Goal: Transaction & Acquisition: Download file/media

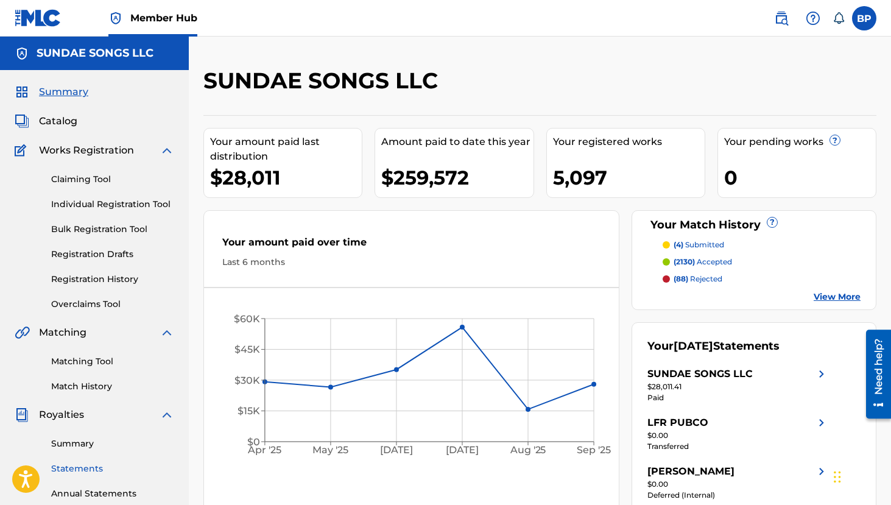
click at [72, 463] on link "Statements" at bounding box center [112, 468] width 123 height 13
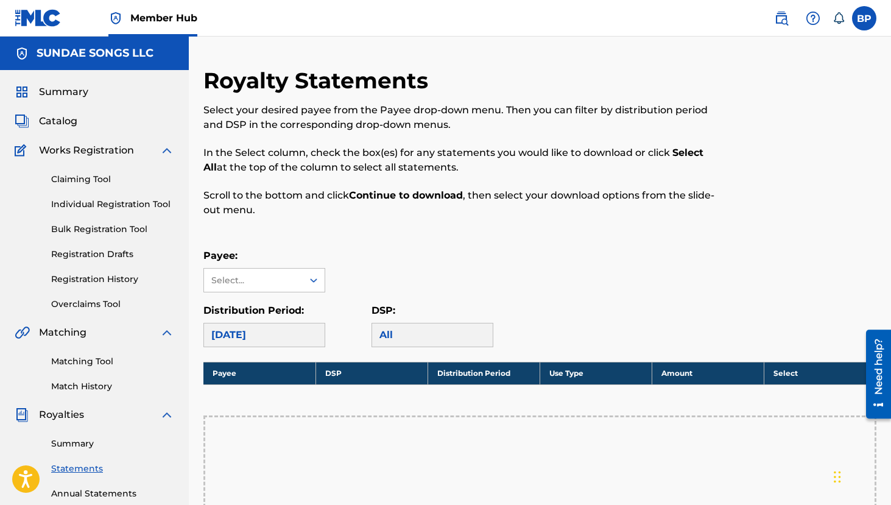
scroll to position [183, 0]
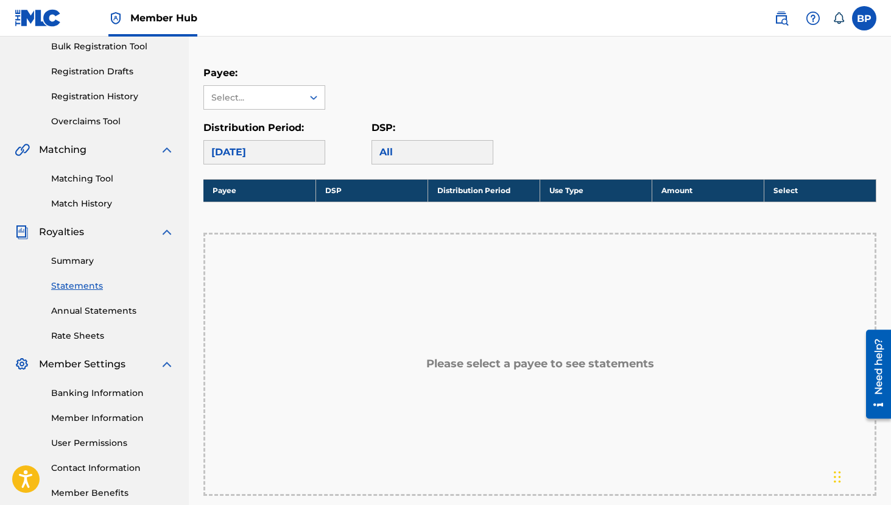
click at [279, 116] on div "Payee: Select... Distribution Period: [DATE] DSP: All" at bounding box center [539, 115] width 673 height 99
click at [270, 94] on div "Select..." at bounding box center [252, 97] width 83 height 13
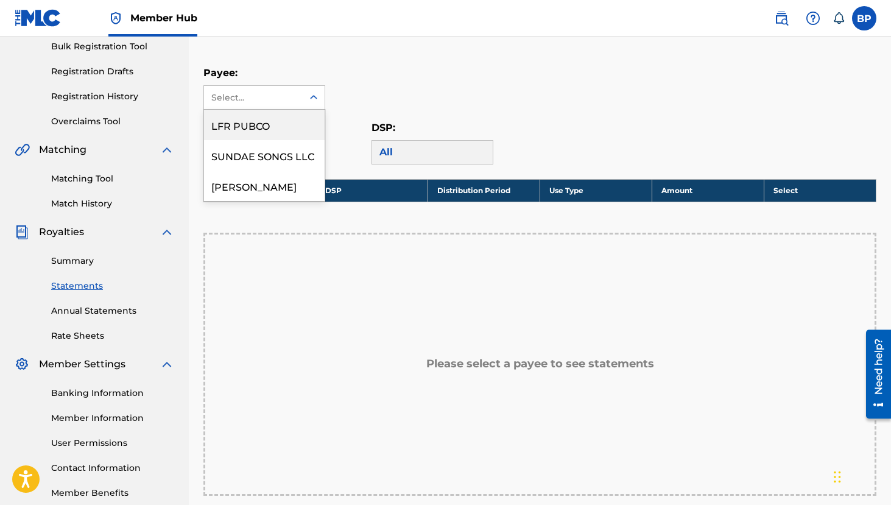
click at [312, 92] on icon at bounding box center [314, 97] width 12 height 12
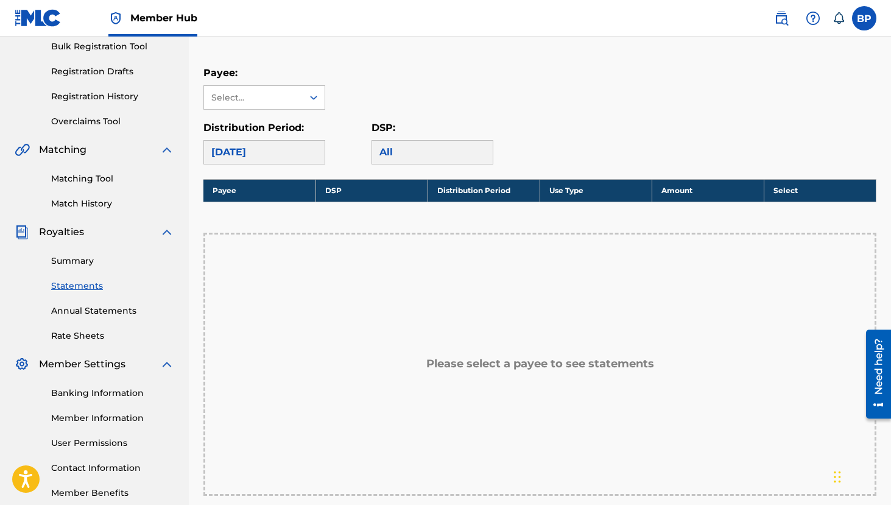
scroll to position [61, 0]
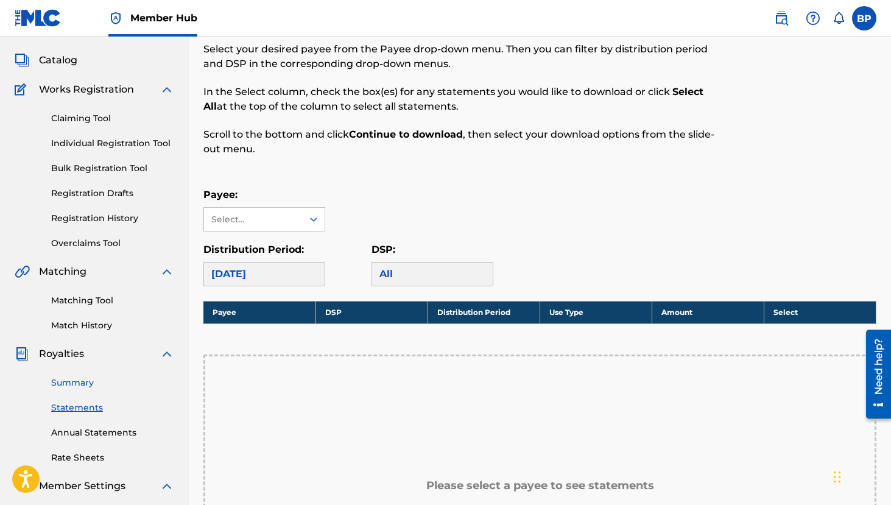
click at [74, 381] on link "Summary" at bounding box center [112, 382] width 123 height 13
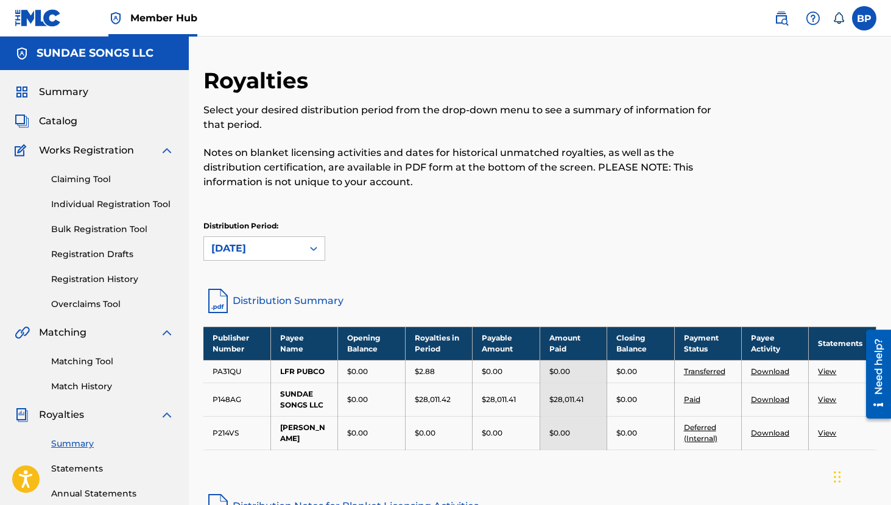
click at [301, 264] on div "Distribution Period: [DATE]" at bounding box center [539, 245] width 673 height 51
click at [295, 253] on div "[DATE]" at bounding box center [253, 248] width 84 height 15
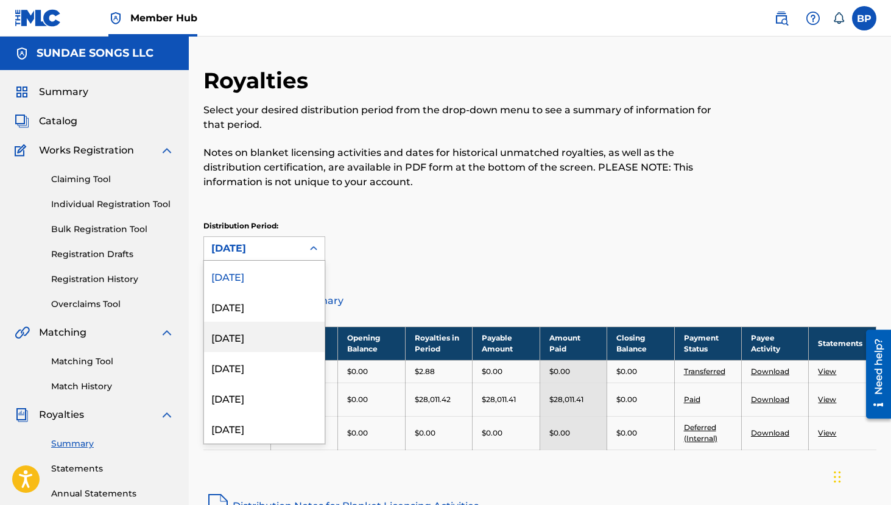
click at [258, 336] on div "[DATE]" at bounding box center [264, 337] width 121 height 30
click at [278, 252] on div "[DATE]" at bounding box center [253, 248] width 84 height 15
click at [264, 258] on div "[DATE]" at bounding box center [253, 248] width 99 height 23
click at [276, 248] on div "[DATE]" at bounding box center [253, 248] width 84 height 15
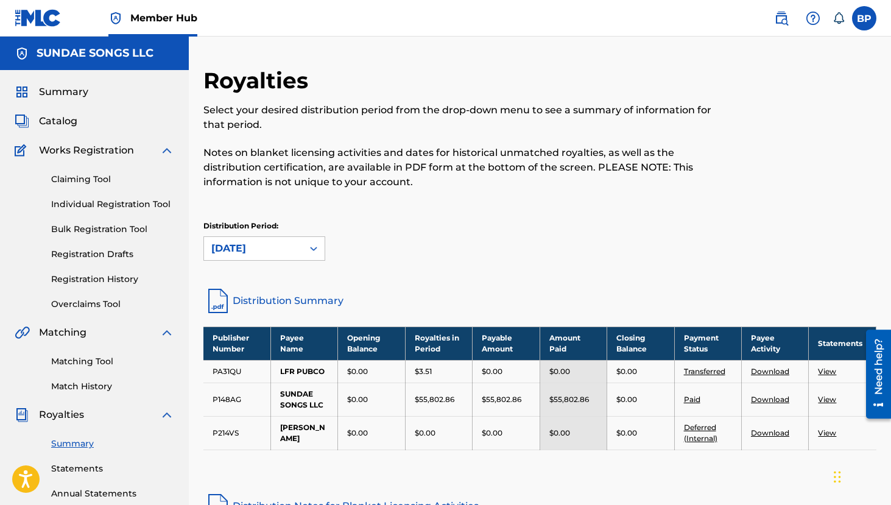
scroll to position [61, 0]
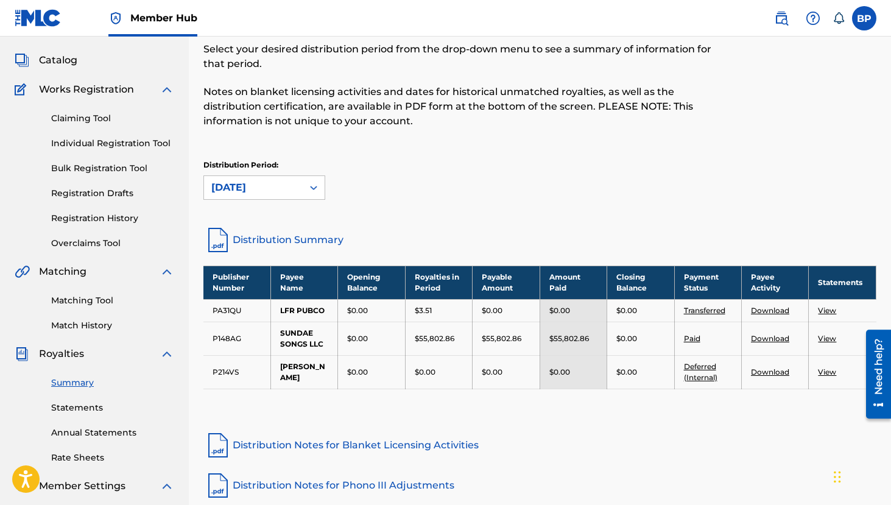
click at [286, 186] on div "[DATE]" at bounding box center [253, 187] width 84 height 15
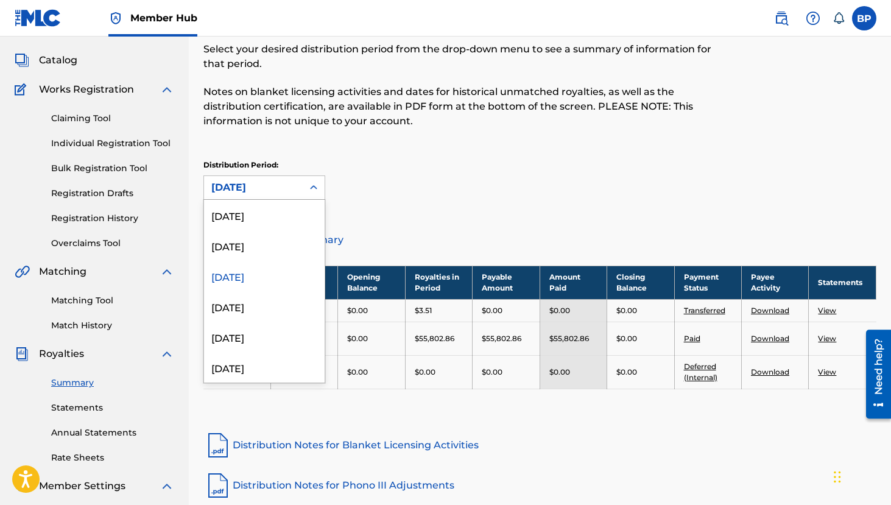
click at [286, 186] on div "[DATE]" at bounding box center [253, 187] width 84 height 15
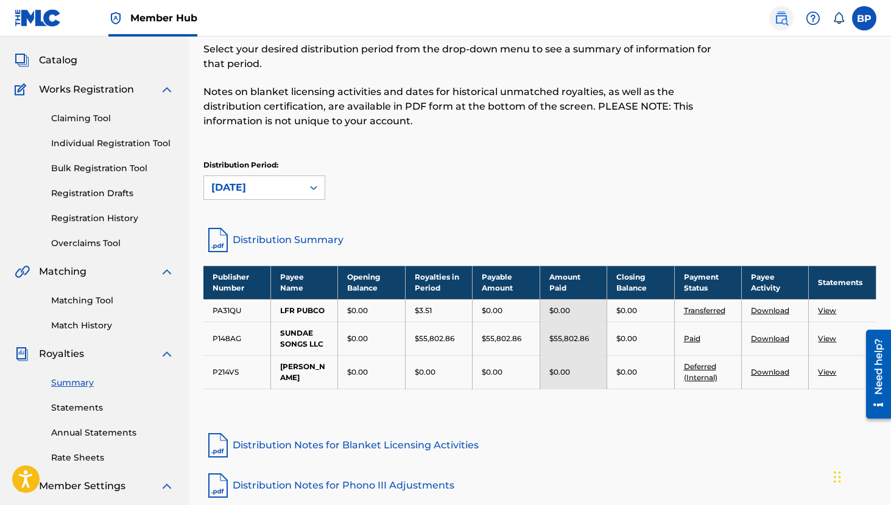
scroll to position [0, 0]
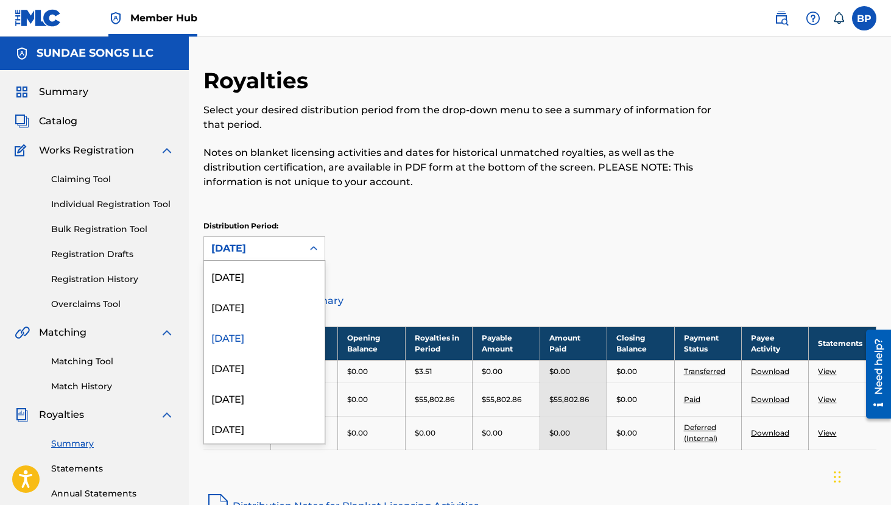
click at [284, 257] on div "[DATE]" at bounding box center [253, 248] width 99 height 23
click at [267, 367] on div "[DATE]" at bounding box center [264, 367] width 121 height 30
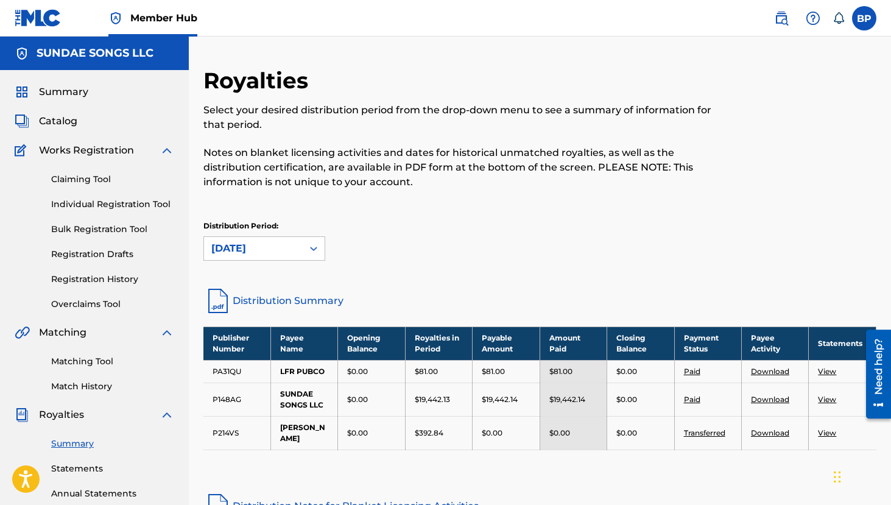
click at [293, 247] on div "[DATE]" at bounding box center [253, 248] width 84 height 15
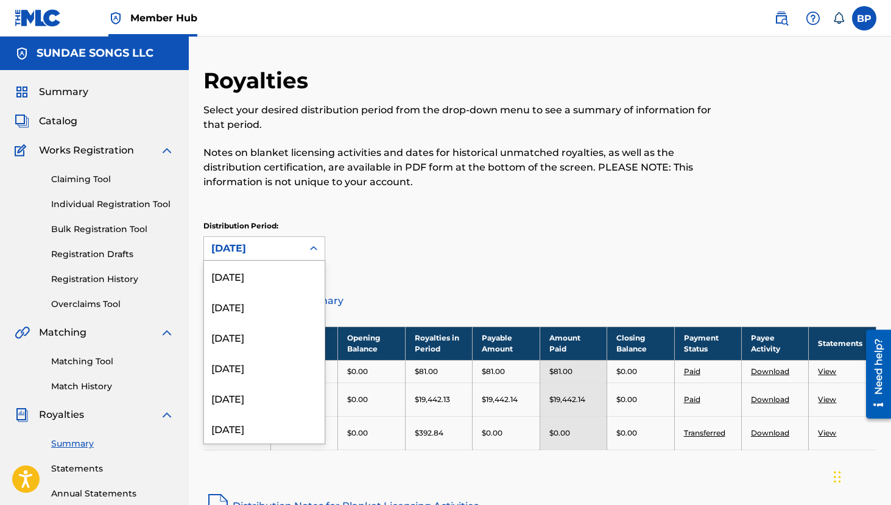
scroll to position [71, 0]
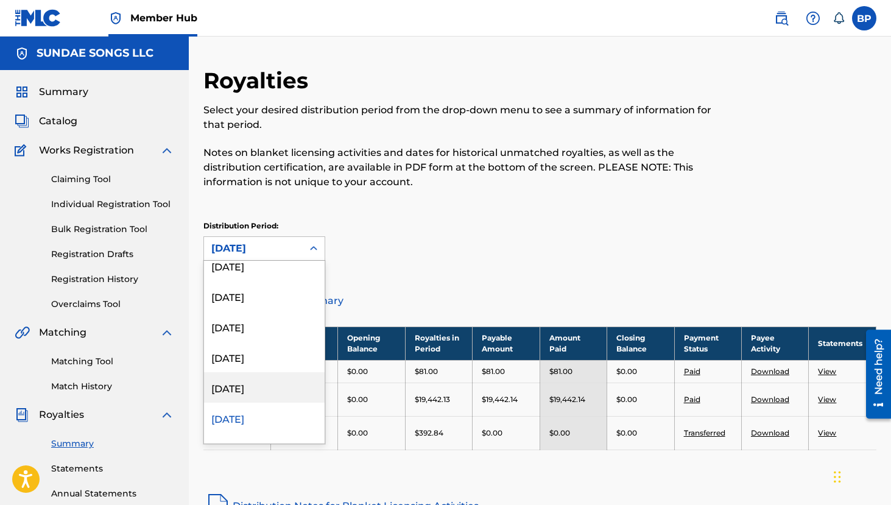
click at [256, 389] on div "[DATE]" at bounding box center [264, 387] width 121 height 30
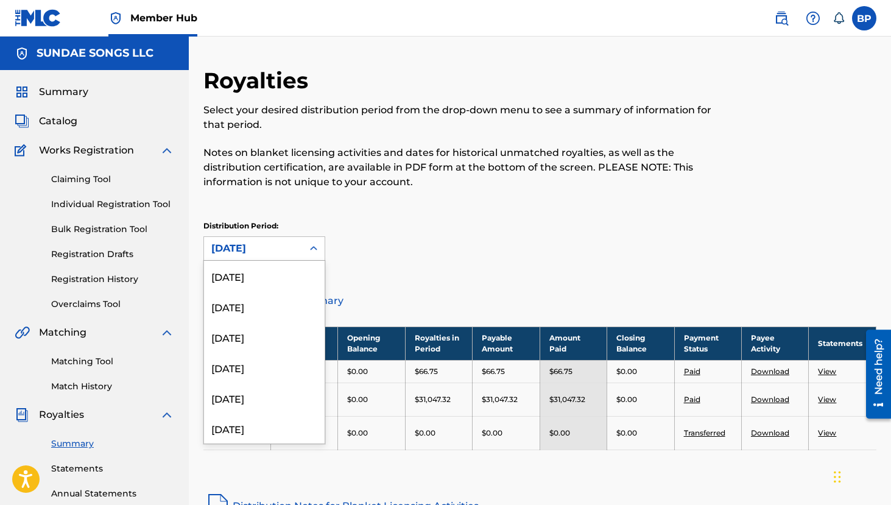
click at [303, 256] on div at bounding box center [314, 249] width 22 height 22
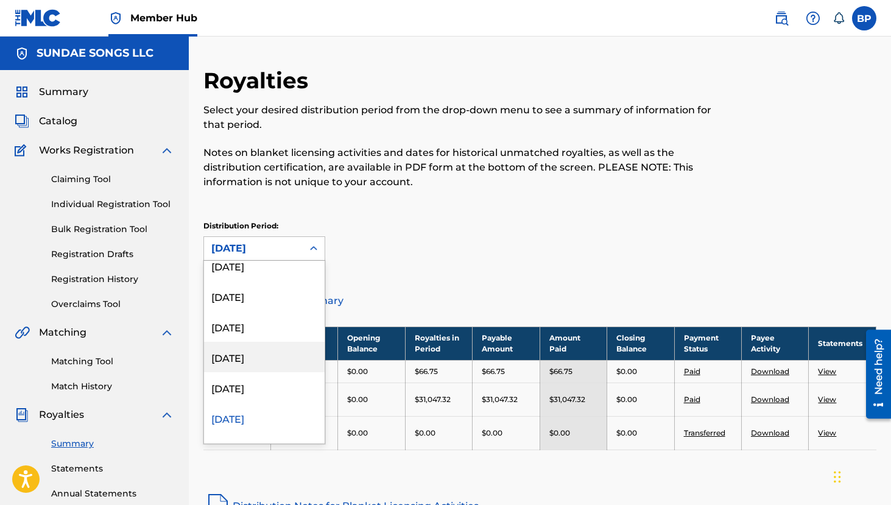
click at [419, 262] on div "Distribution Period: option [DATE], selected. 54 results available. Use Up and …" at bounding box center [539, 245] width 673 height 51
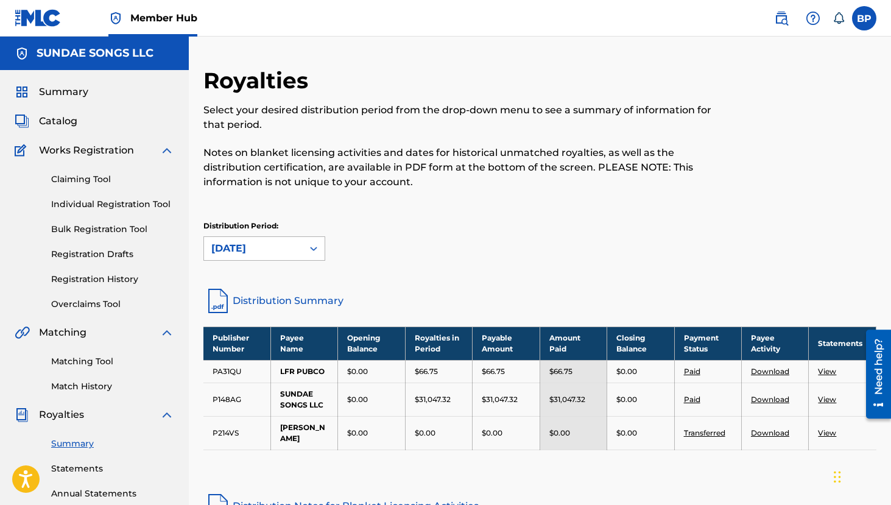
click at [275, 250] on div "[DATE]" at bounding box center [253, 248] width 84 height 15
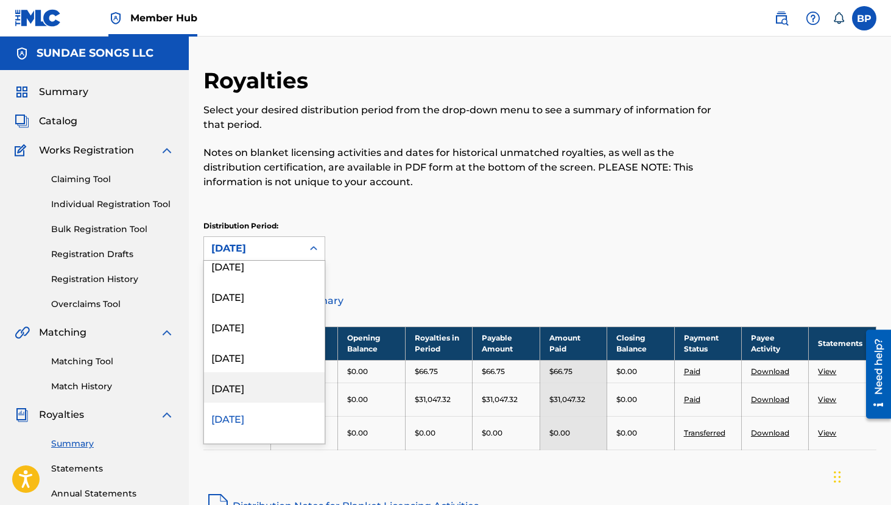
click at [270, 389] on div "[DATE]" at bounding box center [264, 387] width 121 height 30
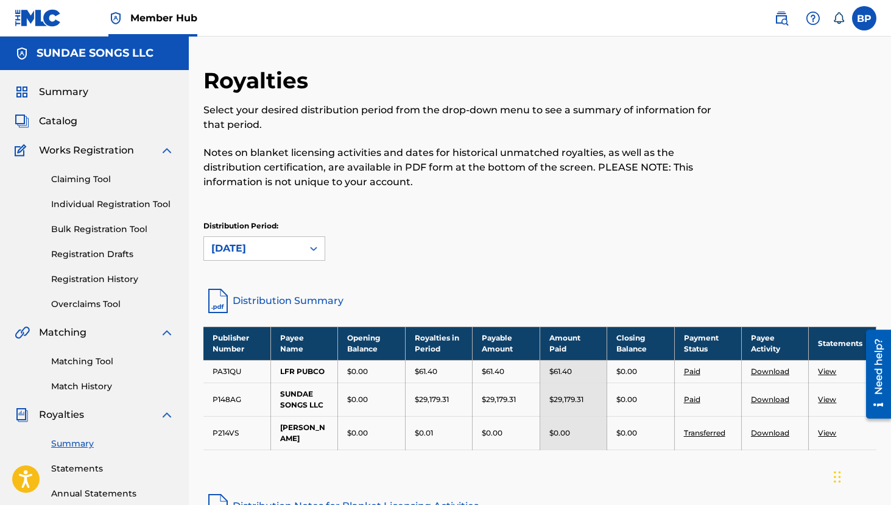
click at [272, 256] on div "[DATE]" at bounding box center [253, 248] width 99 height 23
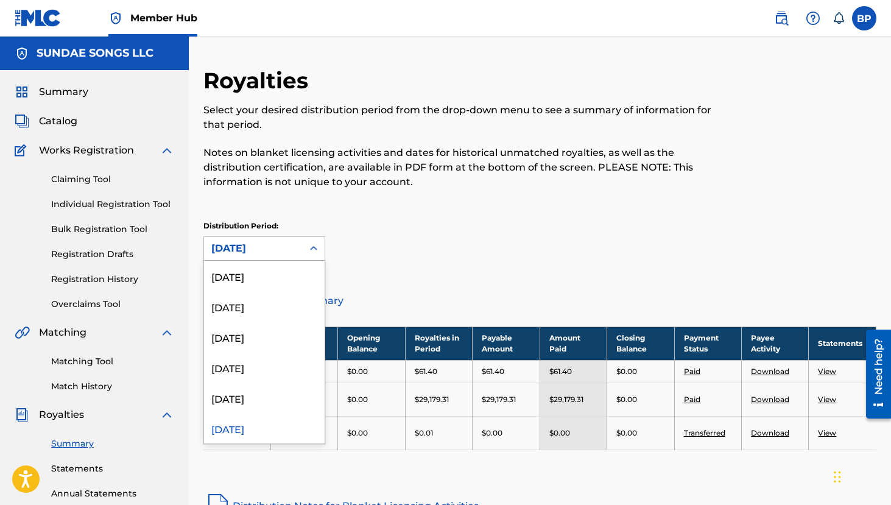
scroll to position [10, 0]
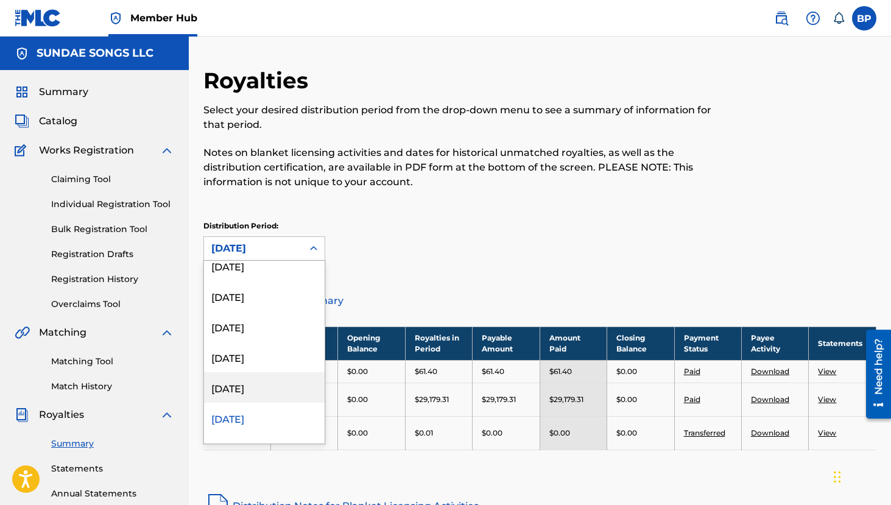
click at [248, 387] on div "[DATE]" at bounding box center [264, 387] width 121 height 30
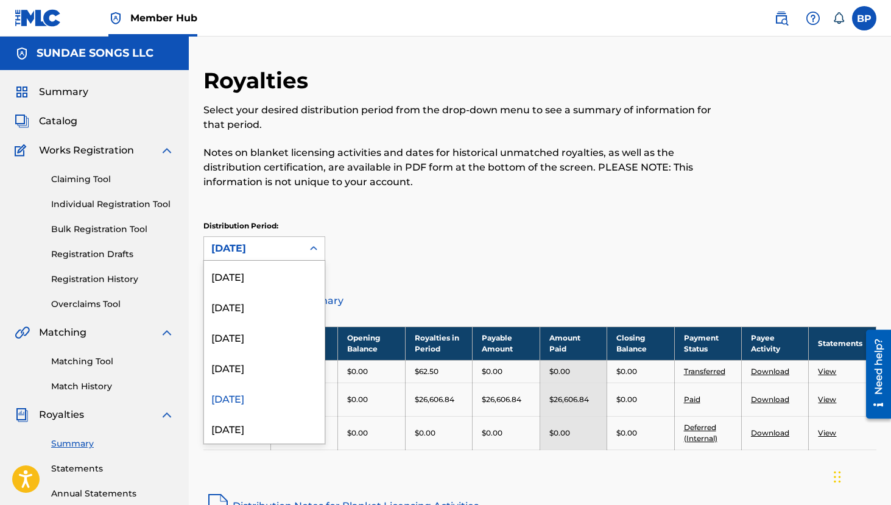
click at [276, 243] on div "[DATE]" at bounding box center [253, 248] width 84 height 15
click at [258, 364] on div "[DATE]" at bounding box center [264, 367] width 121 height 30
click at [286, 256] on div "[DATE]" at bounding box center [253, 248] width 99 height 23
click at [266, 335] on div "[DATE]" at bounding box center [264, 337] width 121 height 30
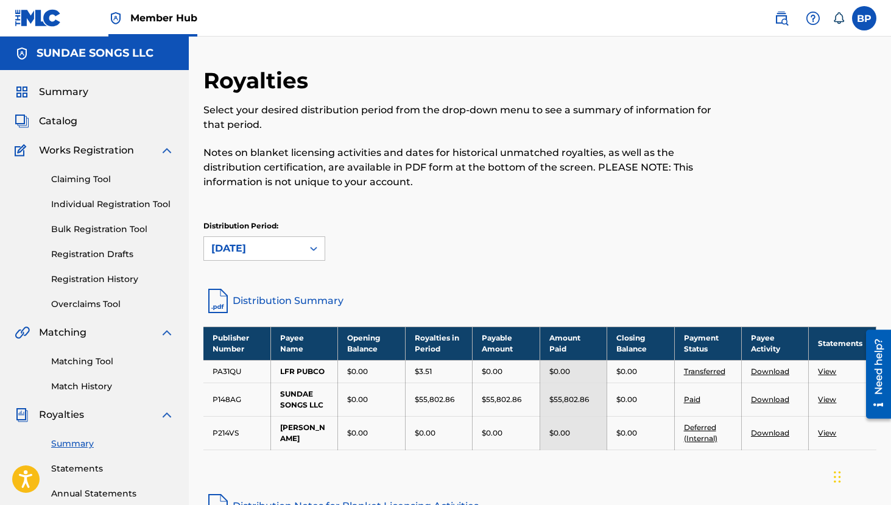
scroll to position [183, 0]
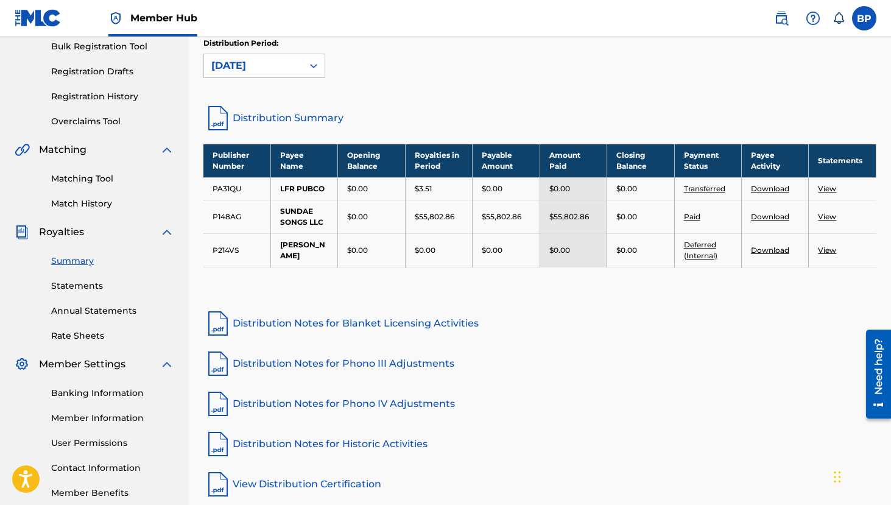
click at [830, 220] on link "View" at bounding box center [827, 216] width 18 height 9
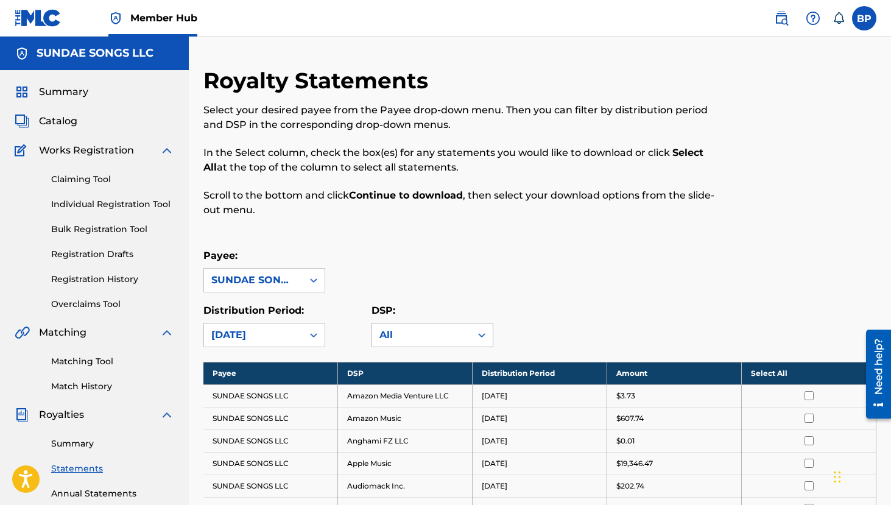
scroll to position [244, 0]
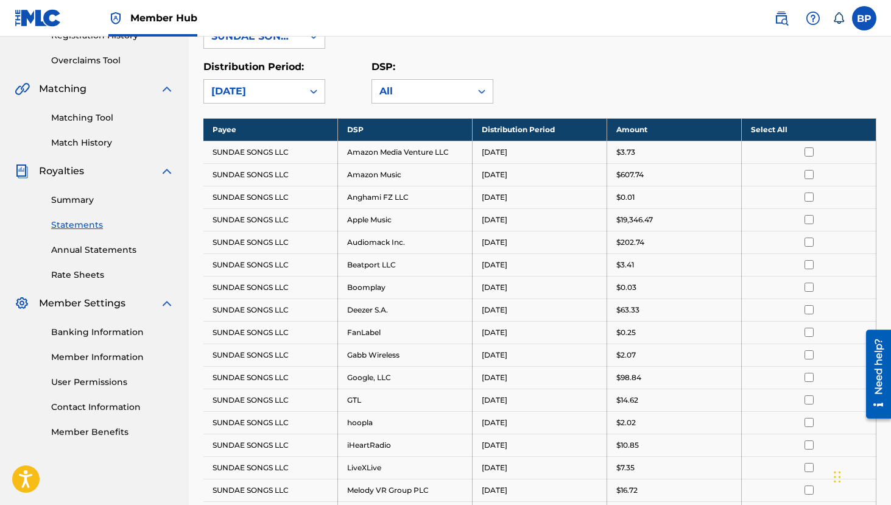
click at [771, 138] on th "Select All" at bounding box center [809, 129] width 135 height 23
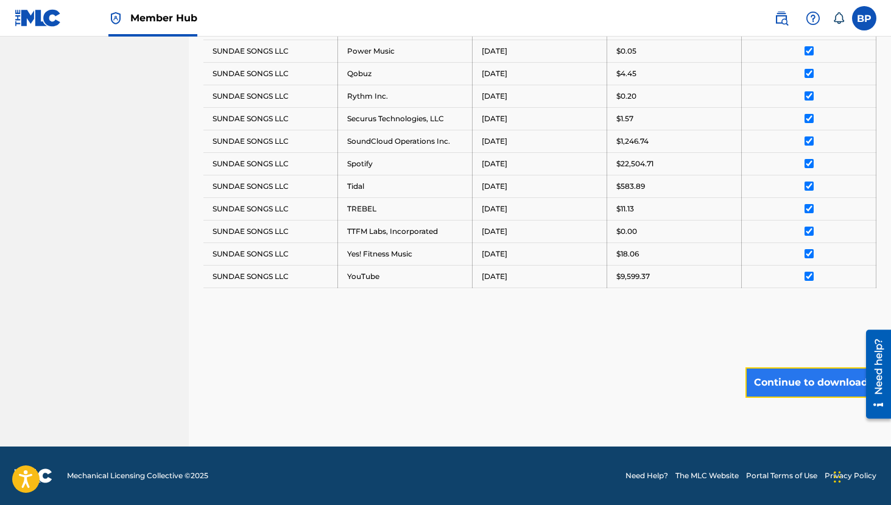
click at [809, 385] on button "Continue to download" at bounding box center [810, 382] width 131 height 30
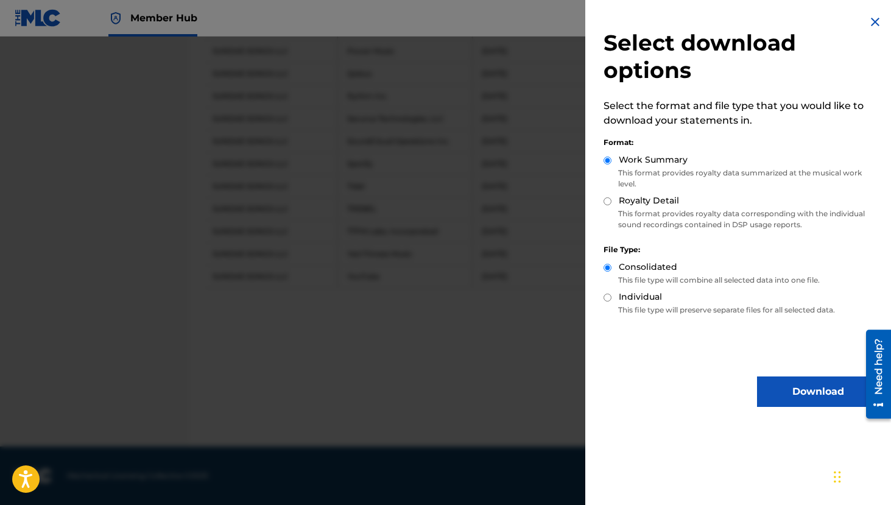
click at [605, 196] on div "Royalty Detail" at bounding box center [741, 201] width 275 height 14
click at [607, 203] on input "Royalty Detail" at bounding box center [608, 201] width 8 height 8
radio input "true"
click at [789, 389] on button "Download" at bounding box center [818, 391] width 122 height 30
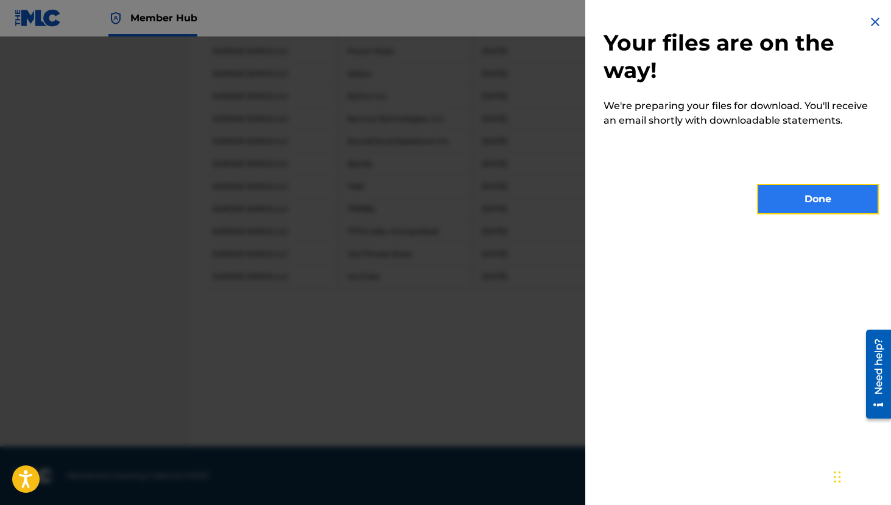
click at [812, 190] on button "Done" at bounding box center [818, 199] width 122 height 30
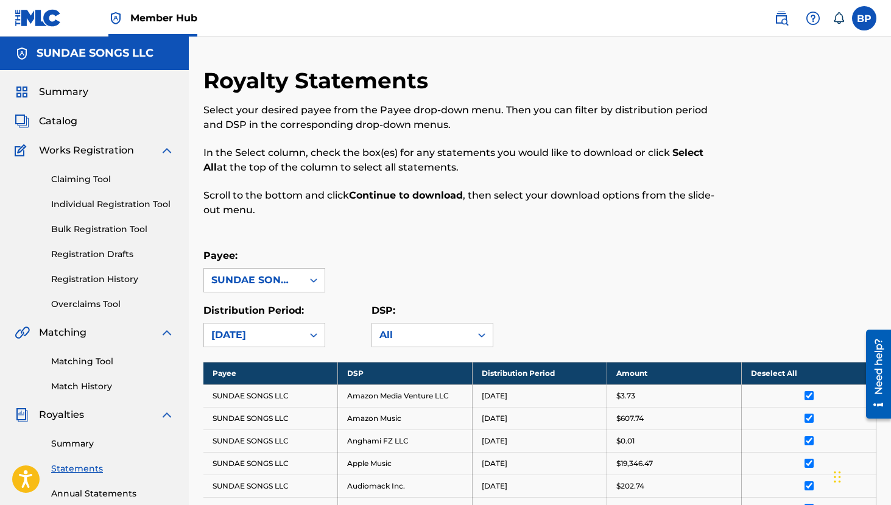
scroll to position [61, 0]
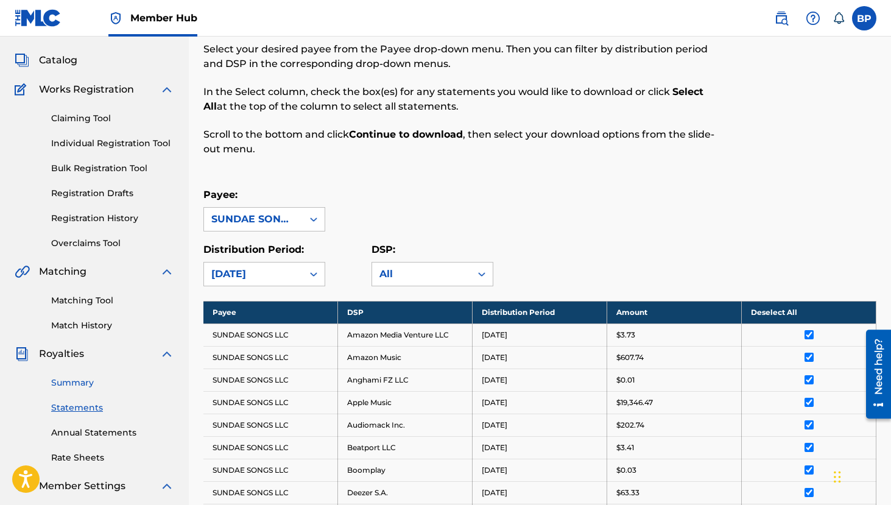
click at [77, 377] on link "Summary" at bounding box center [112, 382] width 123 height 13
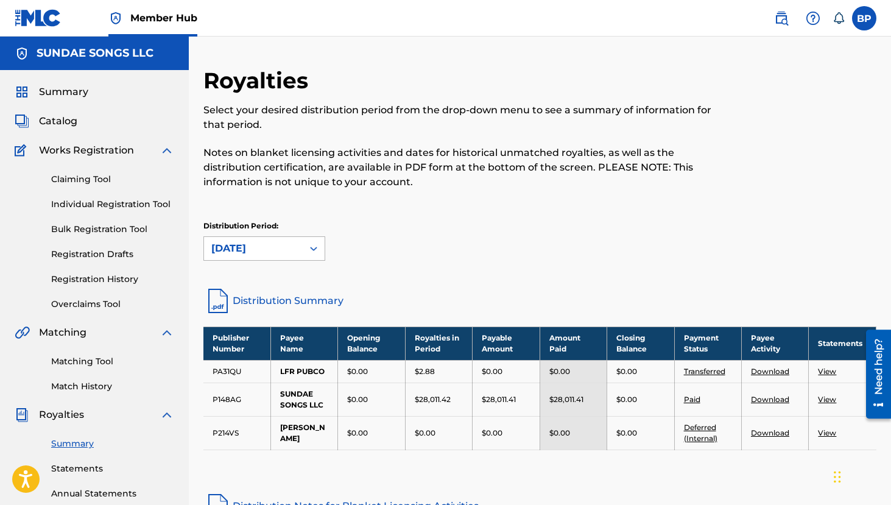
click at [272, 242] on div "[DATE]" at bounding box center [253, 248] width 84 height 15
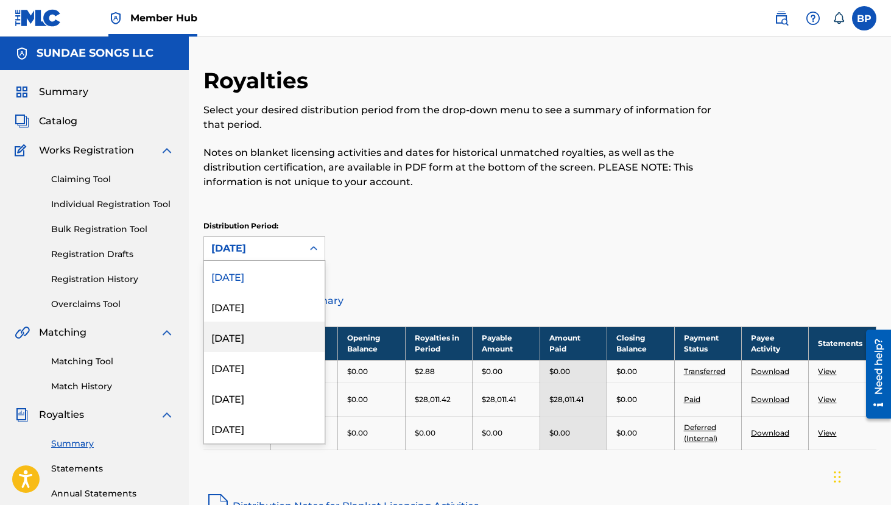
click at [263, 343] on div "[DATE]" at bounding box center [264, 337] width 121 height 30
